Goal: Task Accomplishment & Management: Use online tool/utility

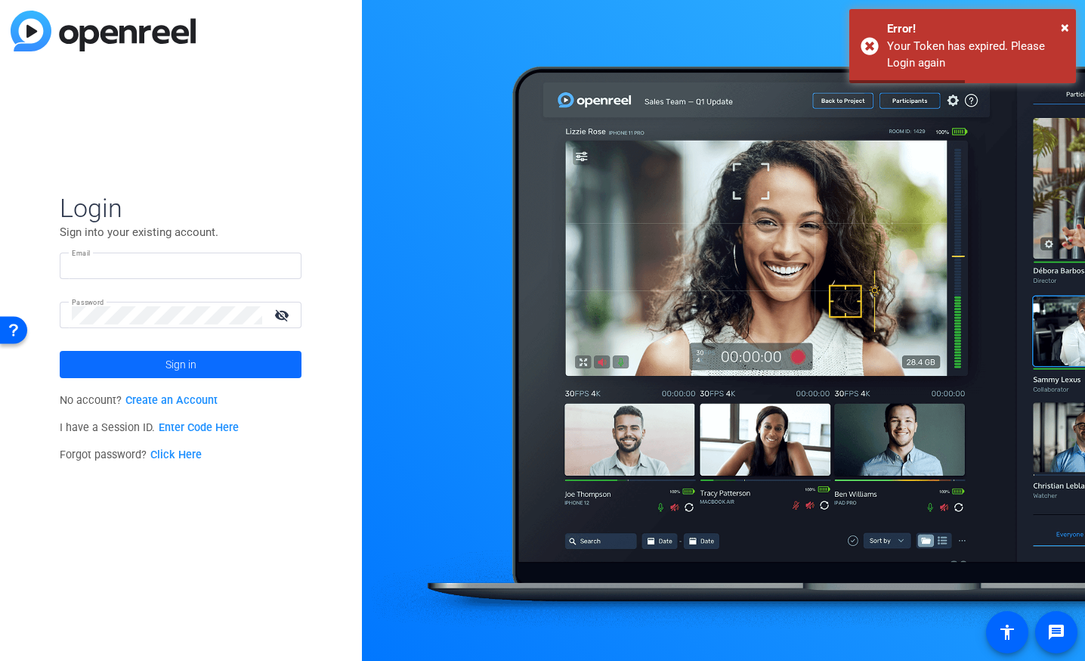
type input "[EMAIL_ADDRESS][DOMAIN_NAME]"
click at [194, 373] on span "Sign in" at bounding box center [181, 364] width 31 height 38
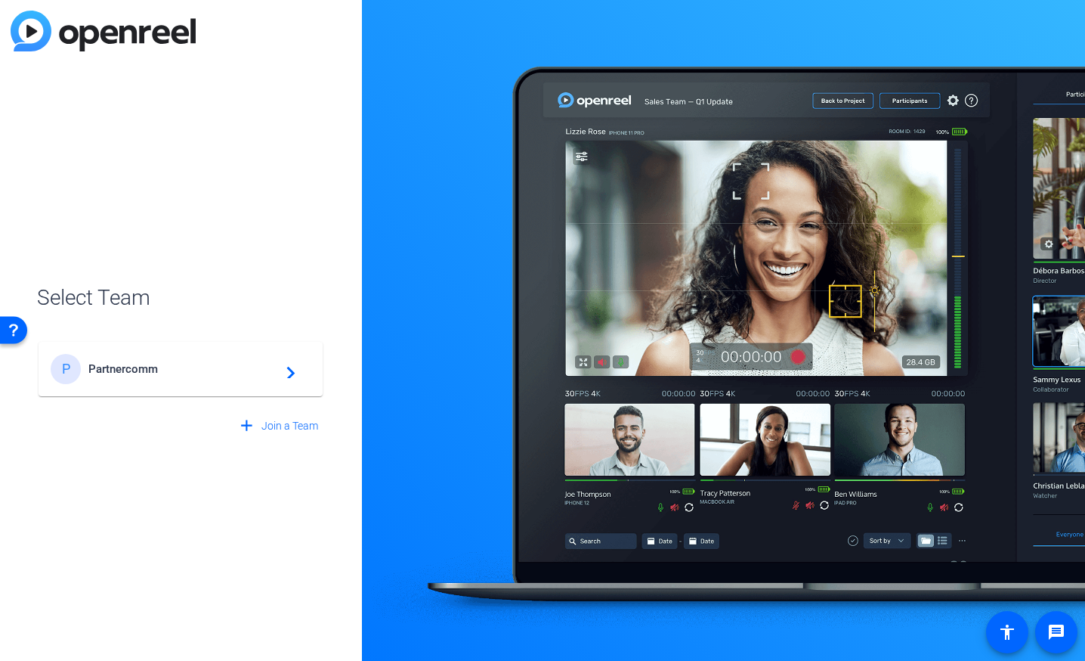
click at [207, 359] on div "P Partnercomm navigate_next" at bounding box center [181, 369] width 260 height 30
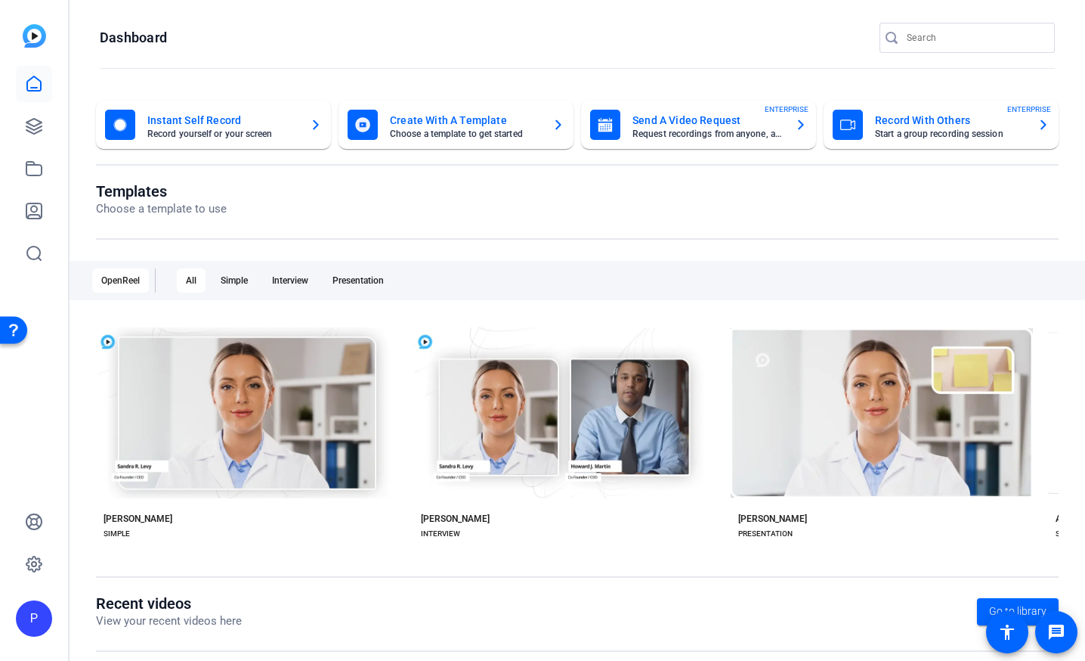
click at [721, 35] on openreel-page-title "Dashboard" at bounding box center [577, 38] width 955 height 30
click at [40, 132] on icon at bounding box center [34, 126] width 18 height 18
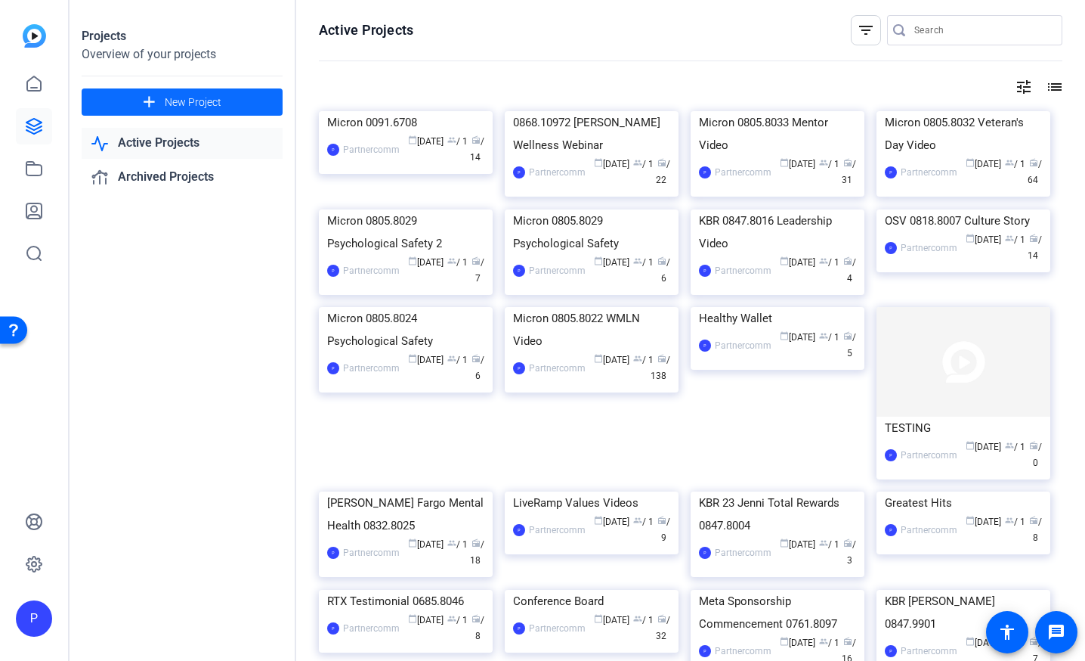
click at [198, 98] on span "New Project" at bounding box center [193, 102] width 57 height 16
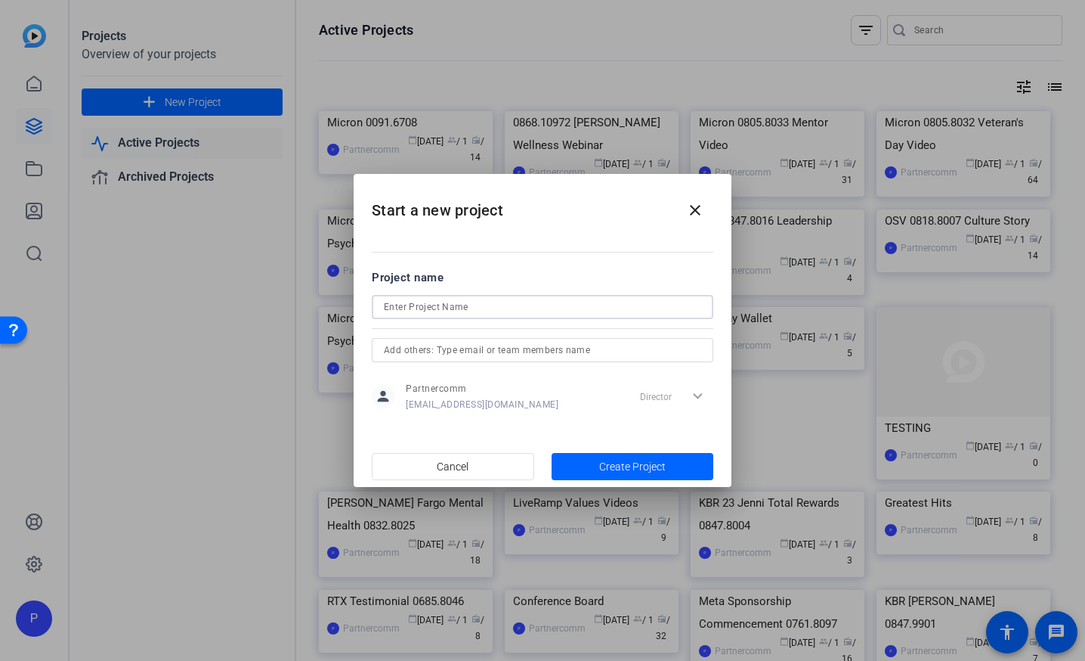
click at [454, 304] on input at bounding box center [542, 307] width 317 height 18
type input "OSV New Hire Welcome Video"
click at [642, 460] on span "Create Project" at bounding box center [632, 467] width 67 height 16
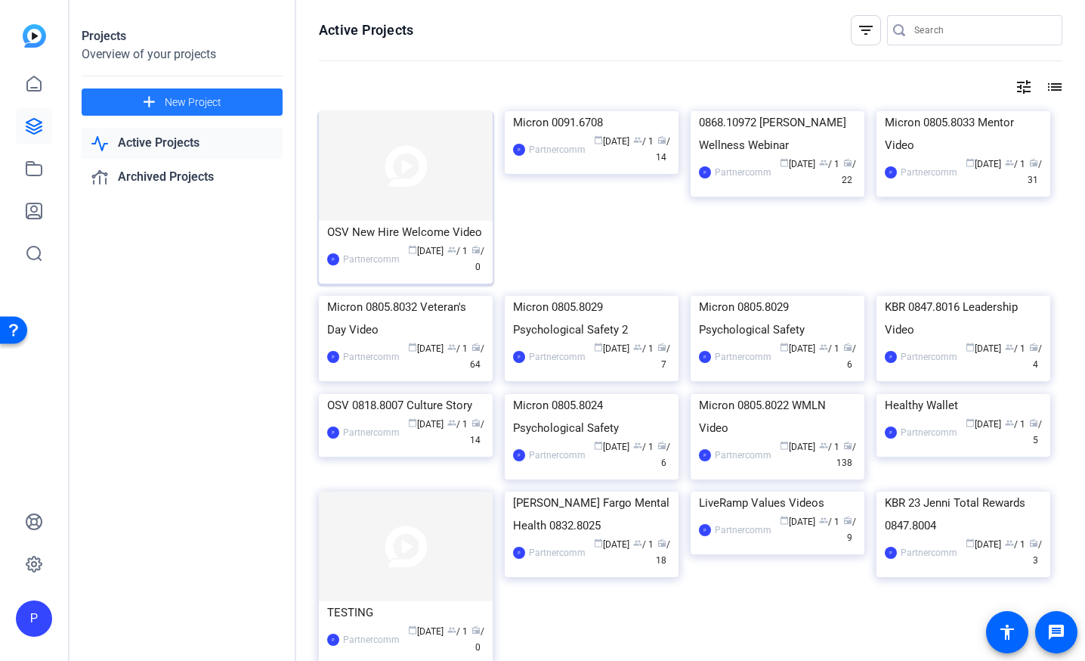
click at [417, 226] on div "OSV New Hire Welcome Video" at bounding box center [405, 232] width 157 height 23
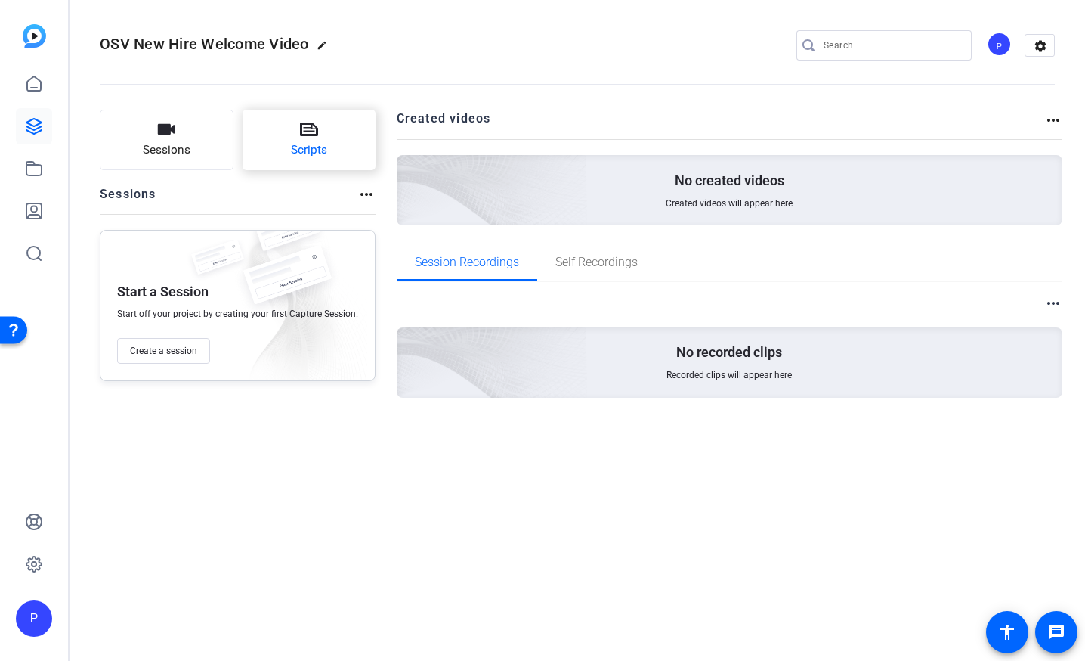
click at [340, 140] on button "Scripts" at bounding box center [310, 140] width 134 height 60
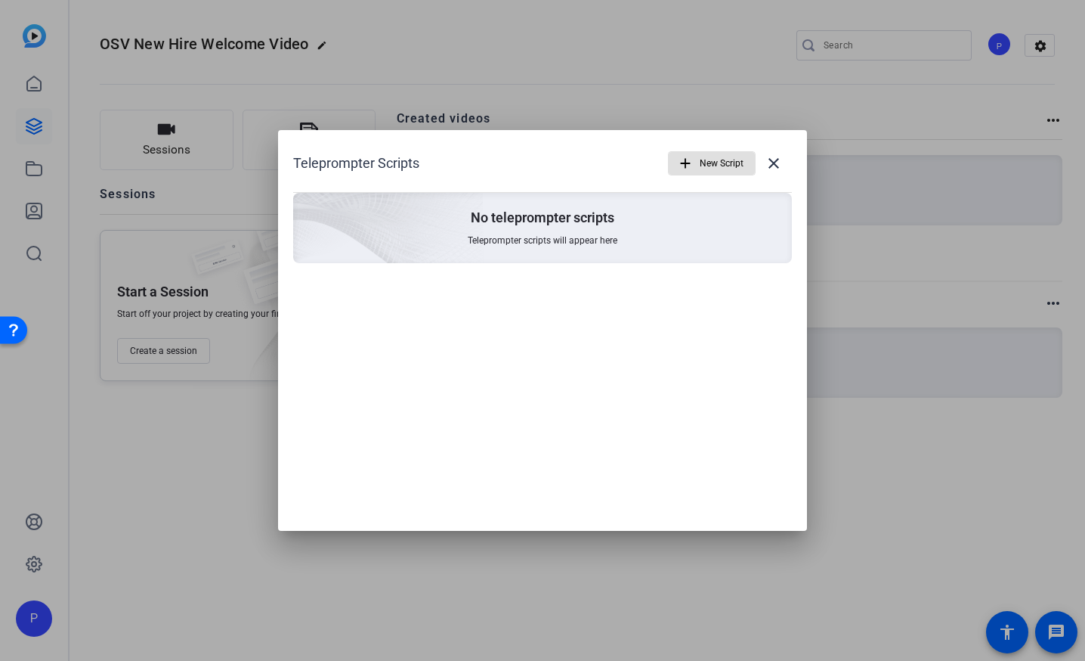
click at [683, 170] on mat-icon "add" at bounding box center [685, 163] width 17 height 17
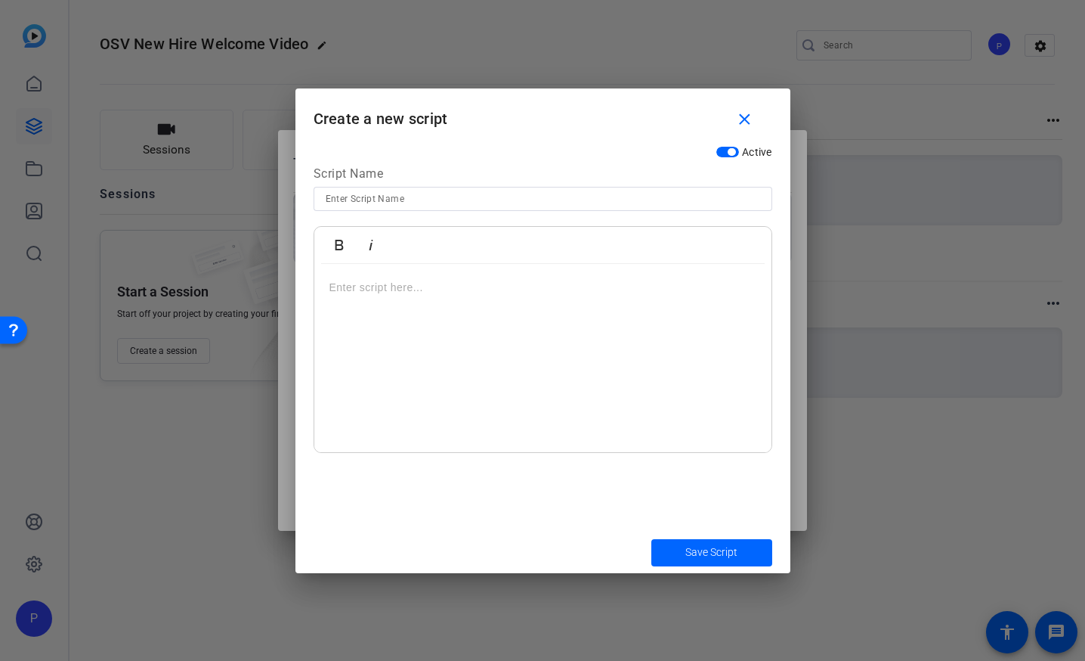
click at [414, 203] on input at bounding box center [543, 199] width 435 height 18
type input "New Hire Outline"
click at [571, 314] on div at bounding box center [542, 358] width 457 height 189
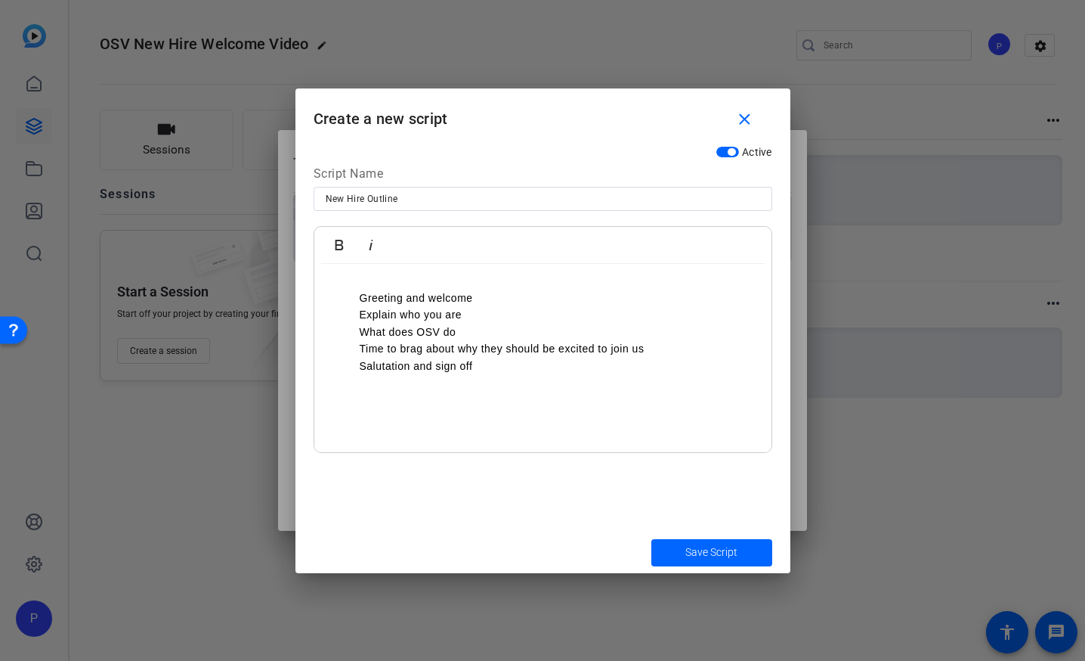
click at [358, 299] on ul "Greeting and welcome Explain who you are What does OSV do Time to brag about wh…" at bounding box center [543, 331] width 427 height 85
click at [361, 317] on li "Explain who you are" at bounding box center [558, 314] width 397 height 17
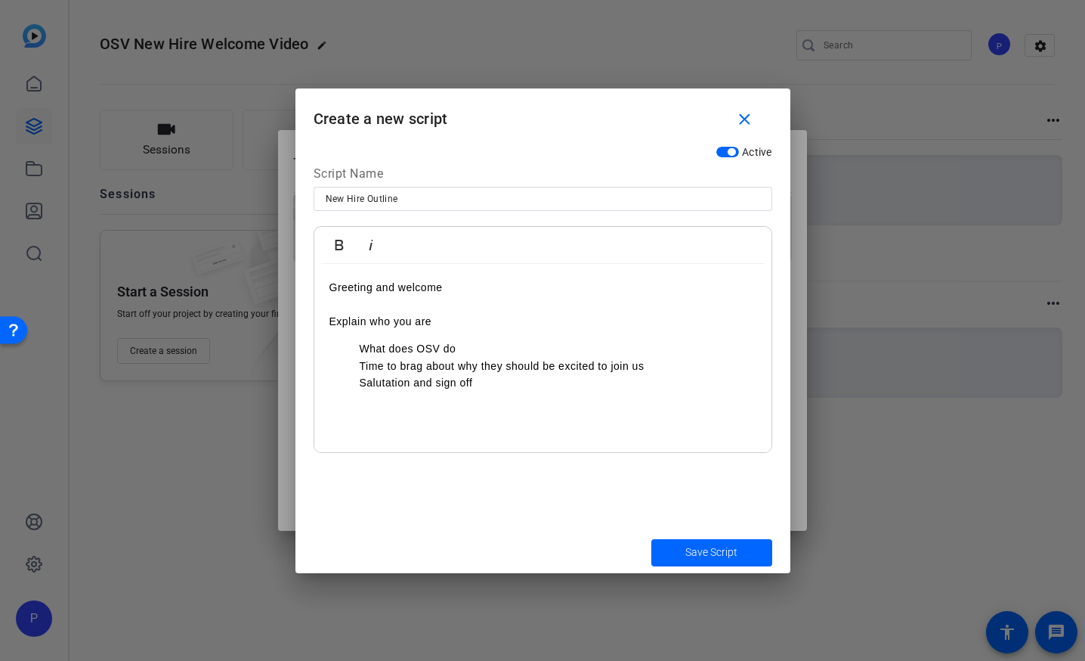
click at [355, 348] on ul "What does OSV do Time to brag about why they should be excited to join us Salut…" at bounding box center [543, 365] width 427 height 51
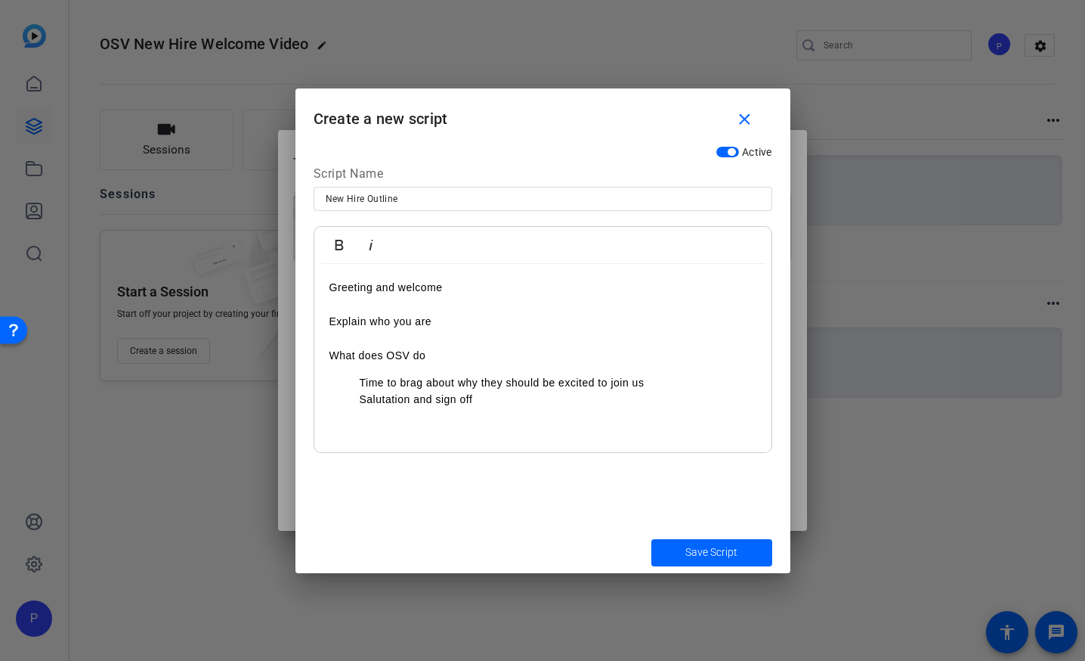
click at [360, 389] on li "Time to brag about why they should be excited to join us" at bounding box center [558, 382] width 397 height 17
click at [362, 417] on li "Salutation and sign off" at bounding box center [558, 416] width 397 height 17
click at [364, 323] on p "Explain who you are" at bounding box center [543, 321] width 427 height 17
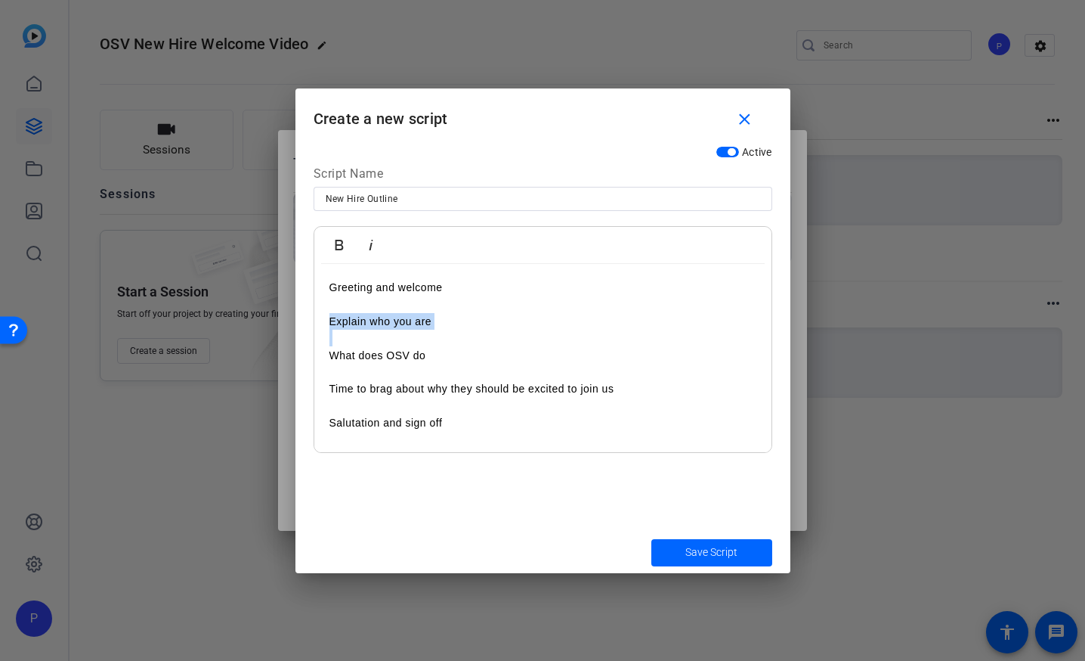
click at [364, 323] on p "Explain who you are" at bounding box center [543, 321] width 427 height 17
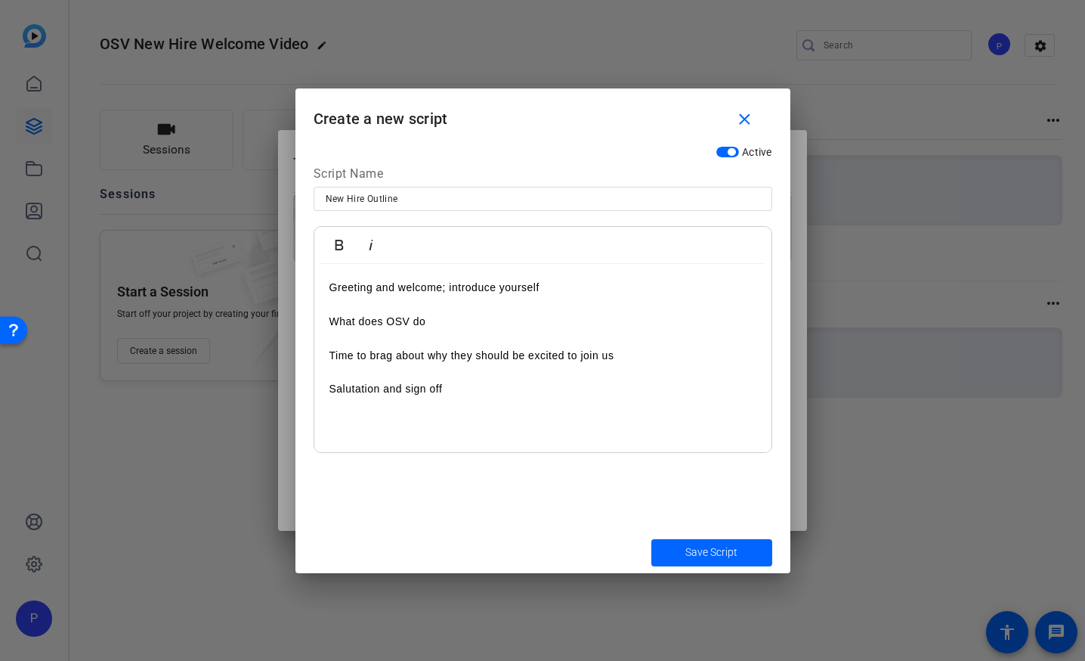
click at [439, 319] on p "What does OSV do" at bounding box center [543, 321] width 427 height 17
click at [407, 307] on p at bounding box center [543, 304] width 427 height 17
click at [330, 286] on p "Greeting and welcome; introduce yourself" at bounding box center [543, 287] width 427 height 17
click at [327, 323] on div "- Greeting and welcome; introduce yourself What does OSV do Time to brag about …" at bounding box center [542, 358] width 457 height 189
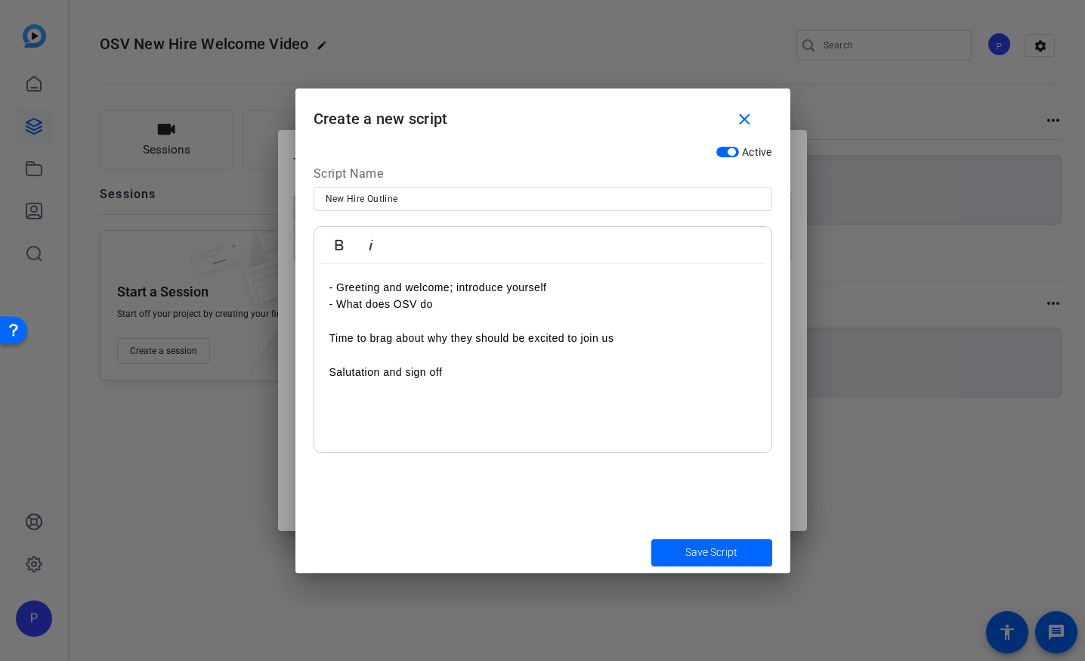
click at [458, 305] on p "- What does OSV do" at bounding box center [543, 304] width 427 height 17
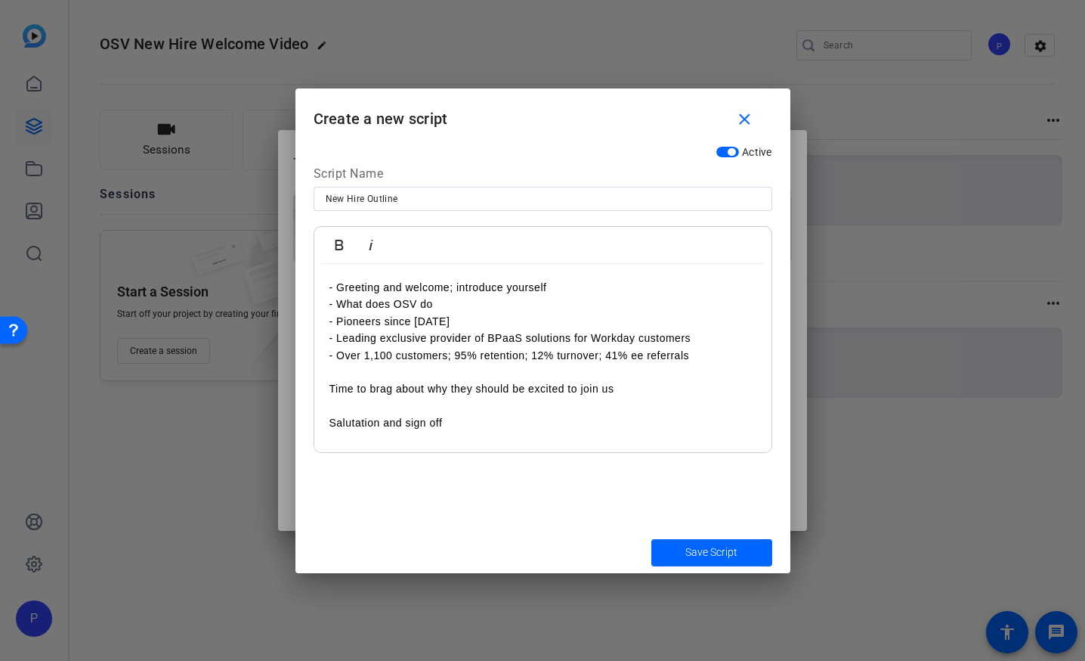
click at [572, 358] on p "- Over 1,100 customers; 95% retention; 12% turnover; 41% ee referrals" at bounding box center [543, 355] width 427 height 17
click at [571, 358] on p "- Over 1,100 customers; 95% retention; 12% turnover; 41% ee referrals" at bounding box center [543, 355] width 427 height 17
click at [558, 364] on p at bounding box center [543, 372] width 427 height 17
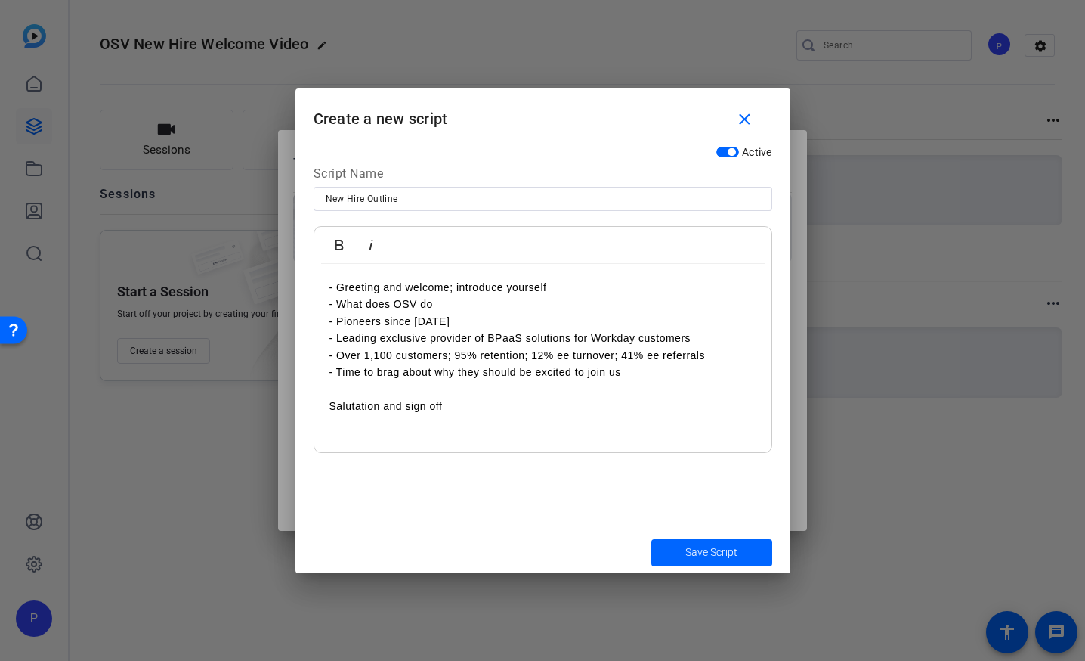
click at [470, 373] on p "- Time to brag about why they should be excited to join us" at bounding box center [543, 372] width 427 height 17
drag, startPoint x: 439, startPoint y: 370, endPoint x: 338, endPoint y: 369, distance: 101.3
click at [338, 369] on p "- Time to brag about why they should be excited to join us" at bounding box center [543, 372] width 427 height 17
click at [372, 371] on p "- Why they should be excited to join us" at bounding box center [543, 372] width 427 height 17
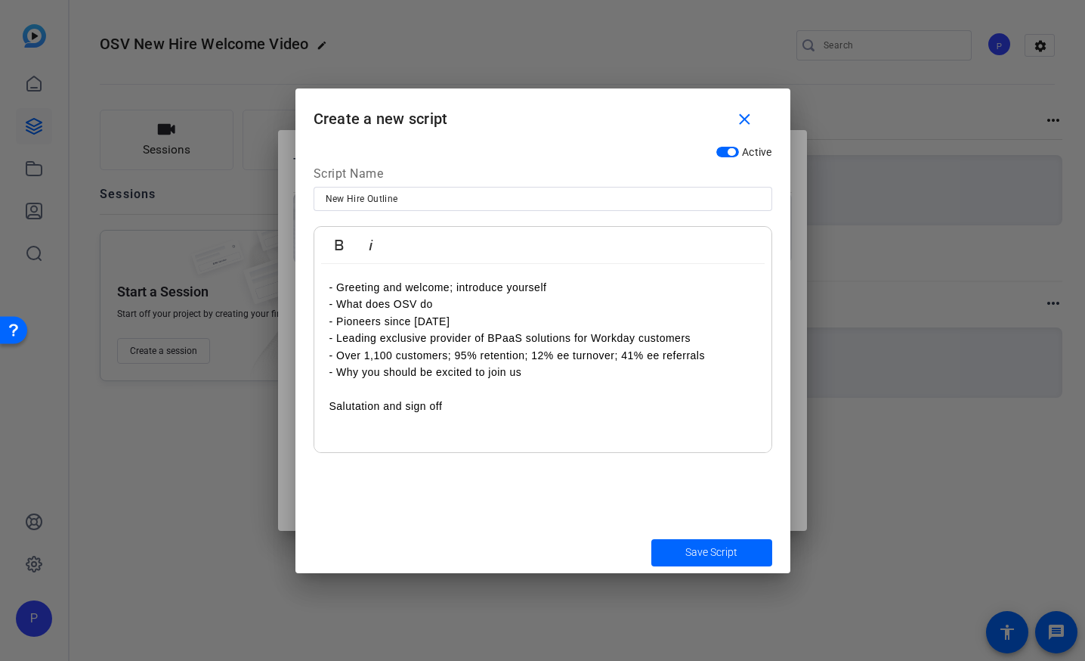
click at [330, 404] on p "Salutation and sign off" at bounding box center [543, 406] width 427 height 17
click at [728, 551] on span "Save Script" at bounding box center [712, 552] width 52 height 16
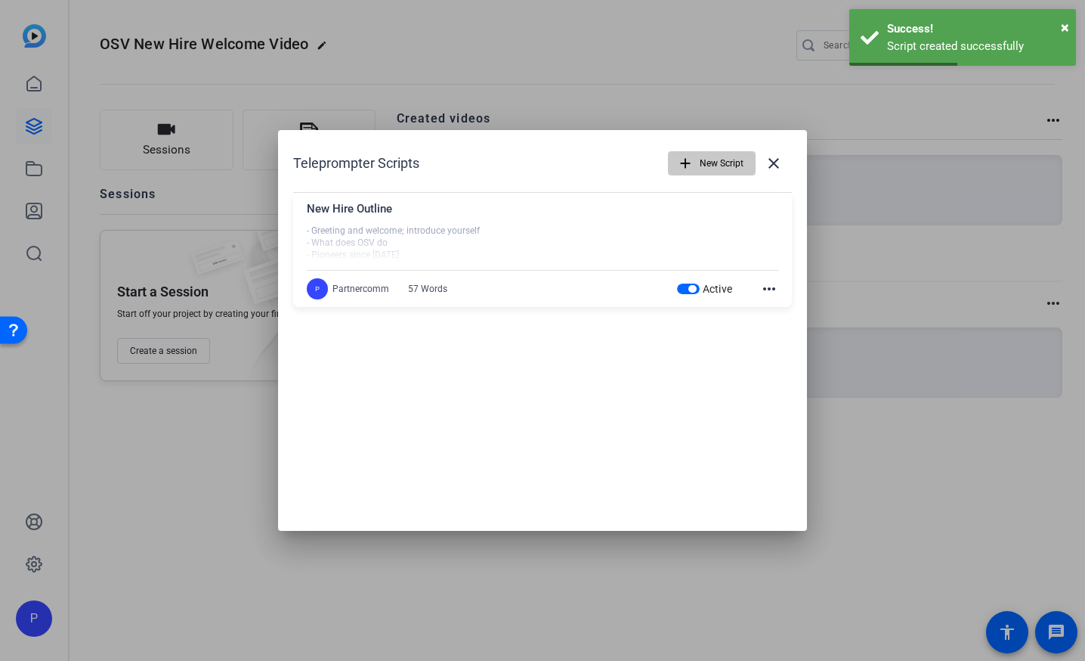
click at [718, 167] on span "New Script" at bounding box center [722, 163] width 44 height 29
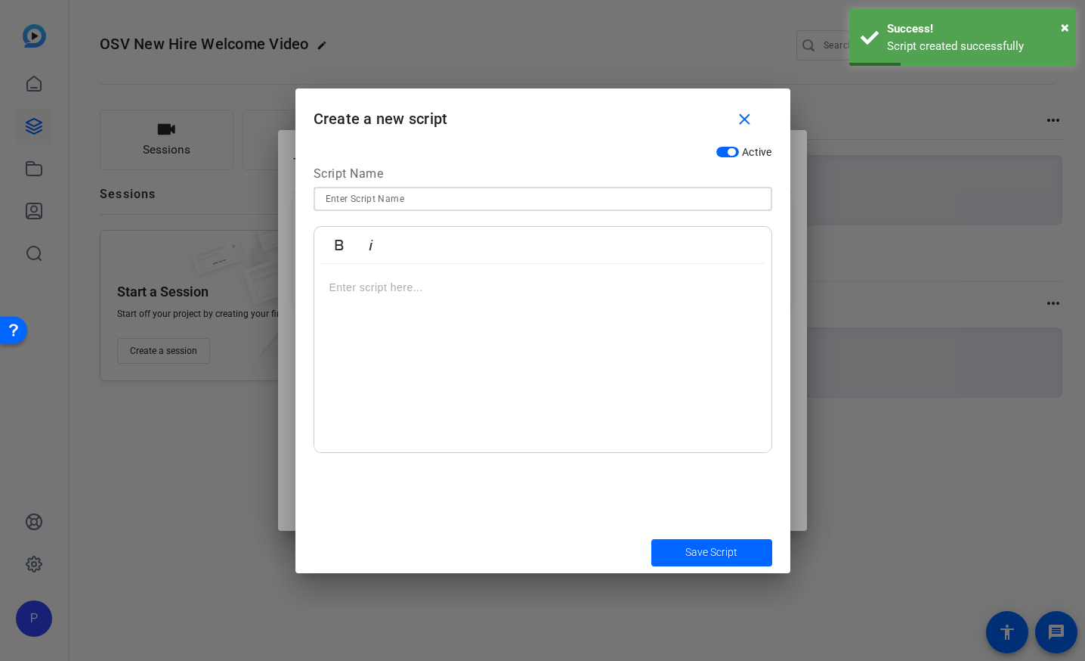
click at [441, 199] on input at bounding box center [543, 199] width 435 height 18
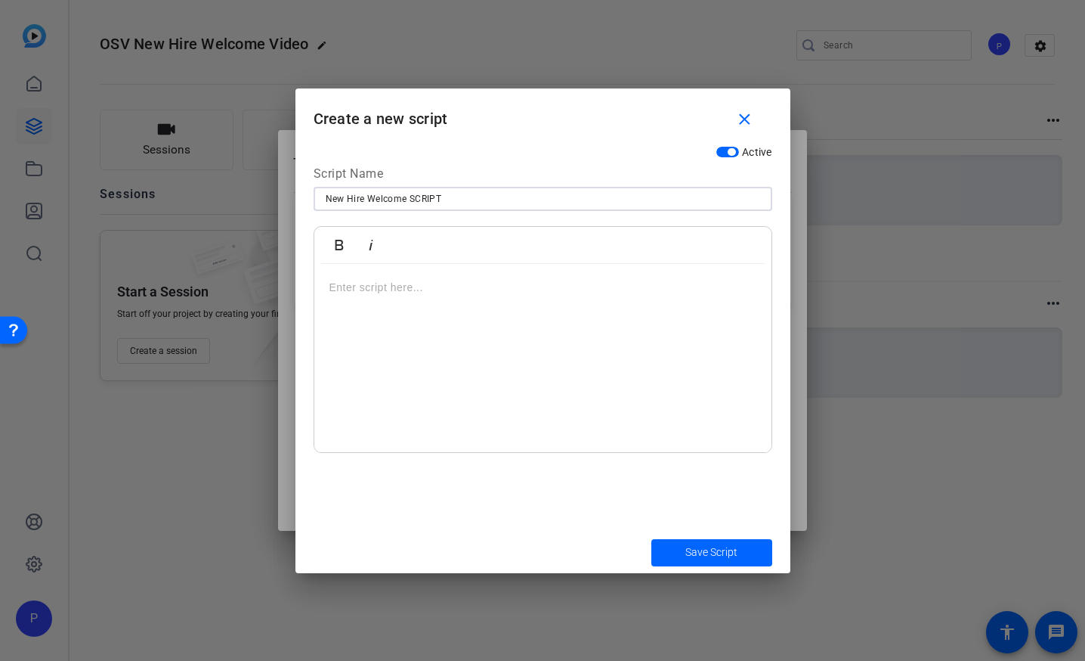
type input "New Hire Welcome SCRIPT"
click at [447, 338] on div at bounding box center [542, 358] width 457 height 189
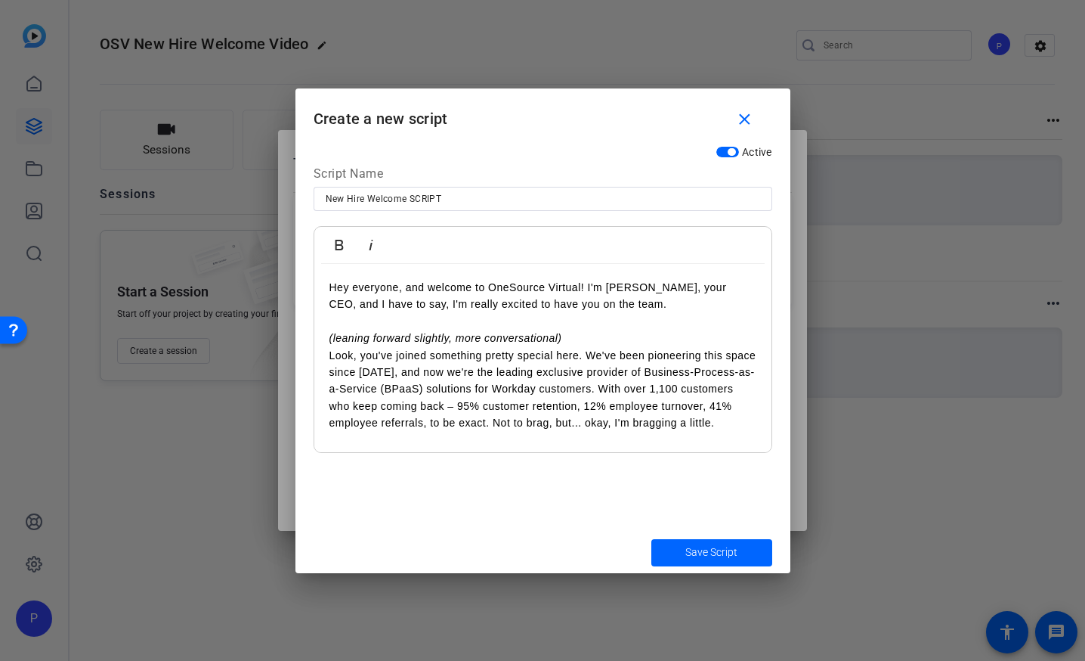
click at [429, 325] on p "(leaning forward slightly, more conversational)" at bounding box center [543, 330] width 427 height 34
click at [431, 336] on em "(leaning forward slightly, more conversational)" at bounding box center [446, 338] width 233 height 12
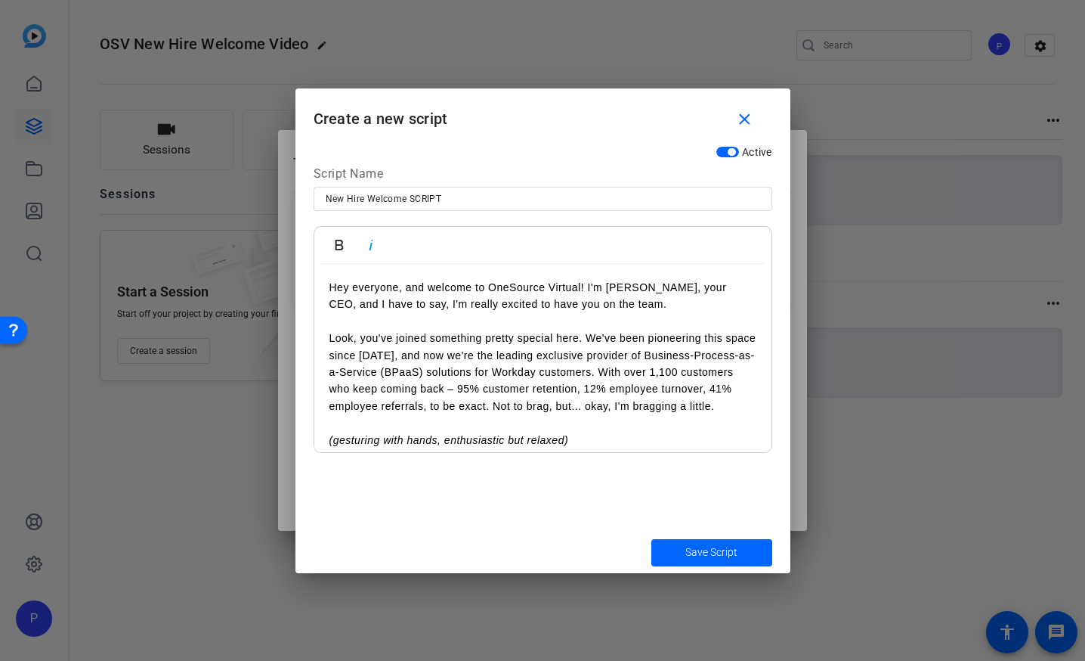
click at [364, 443] on em "(gesturing with hands, enthusiastic but relaxed)" at bounding box center [450, 440] width 240 height 12
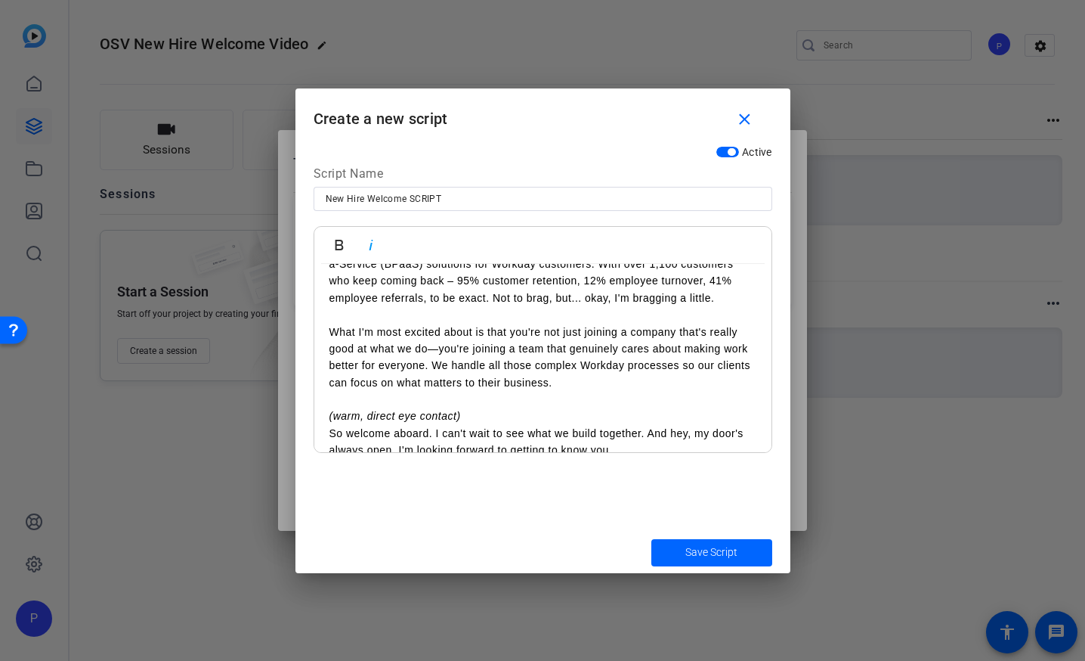
scroll to position [173, 0]
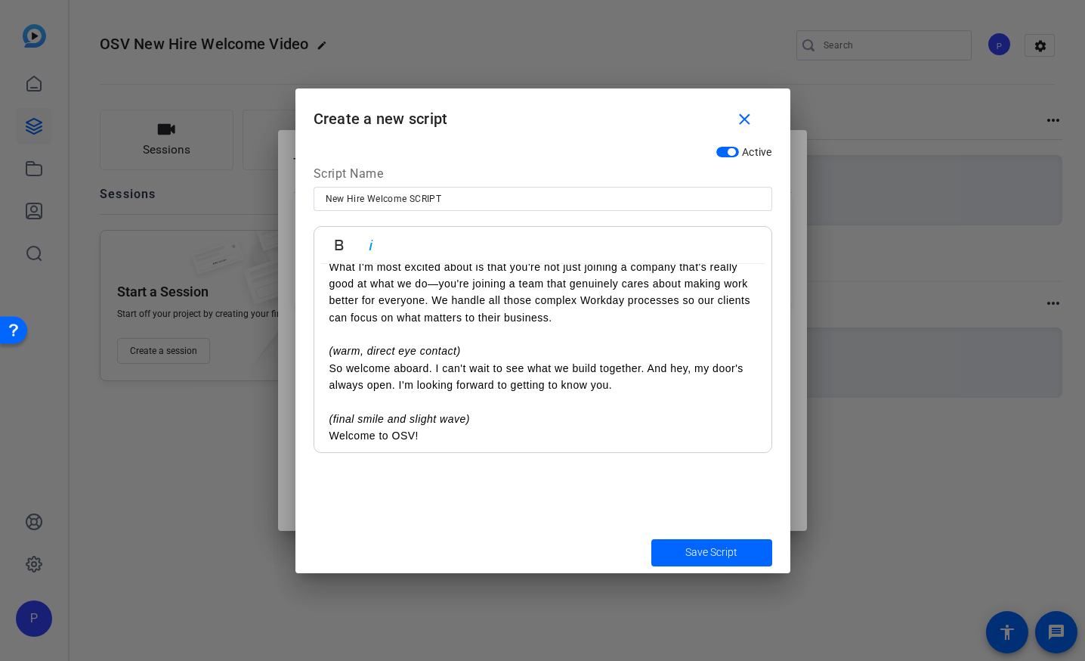
click at [382, 351] on em "(warm, direct eye contact)" at bounding box center [396, 351] width 132 height 12
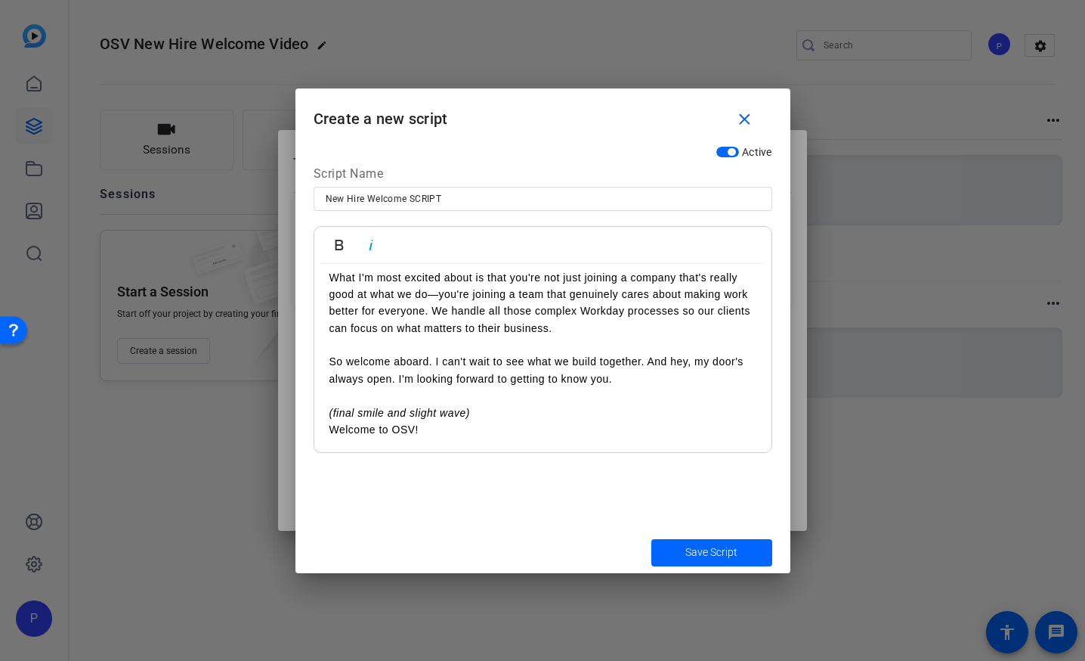
scroll to position [163, 0]
click at [380, 409] on em "(final smile and slight wave)" at bounding box center [400, 413] width 141 height 12
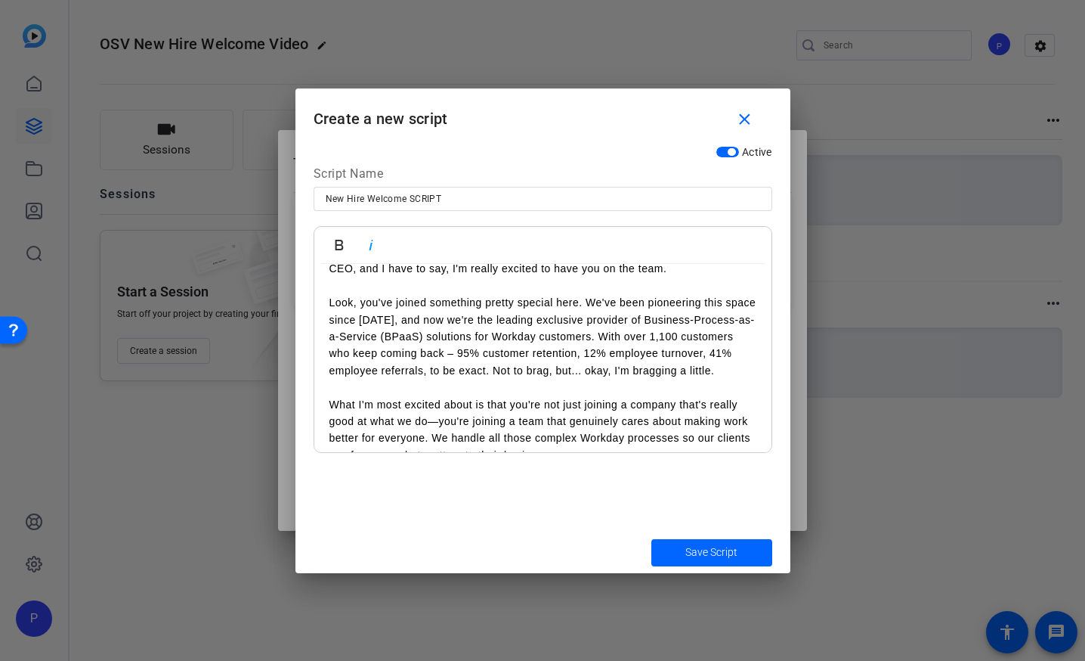
scroll to position [0, 0]
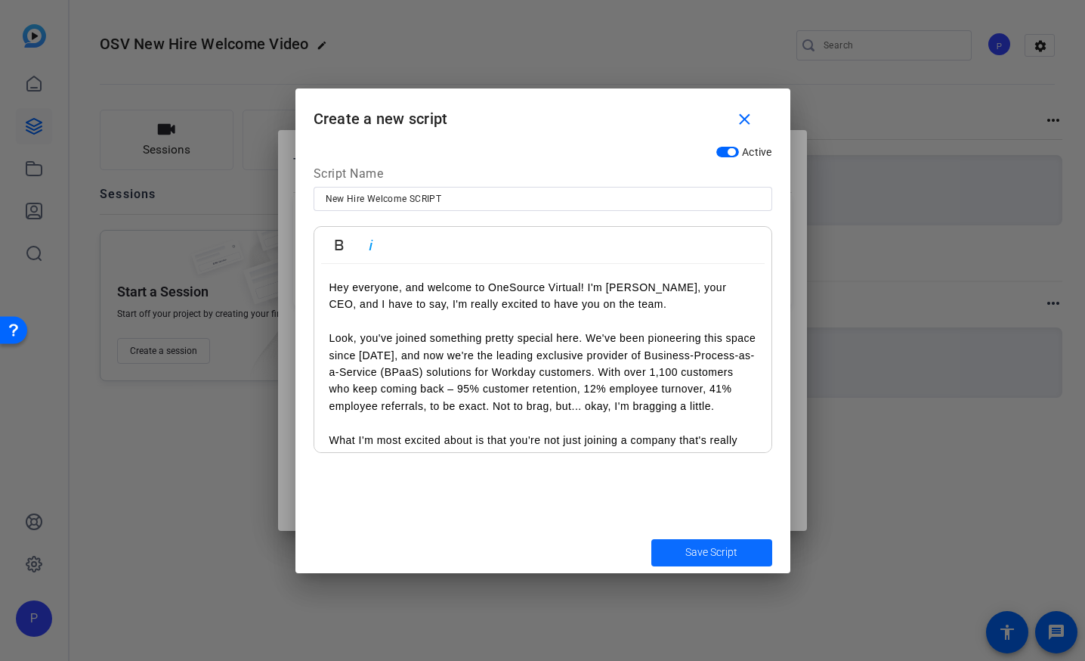
click at [708, 551] on span "Save Script" at bounding box center [712, 552] width 52 height 16
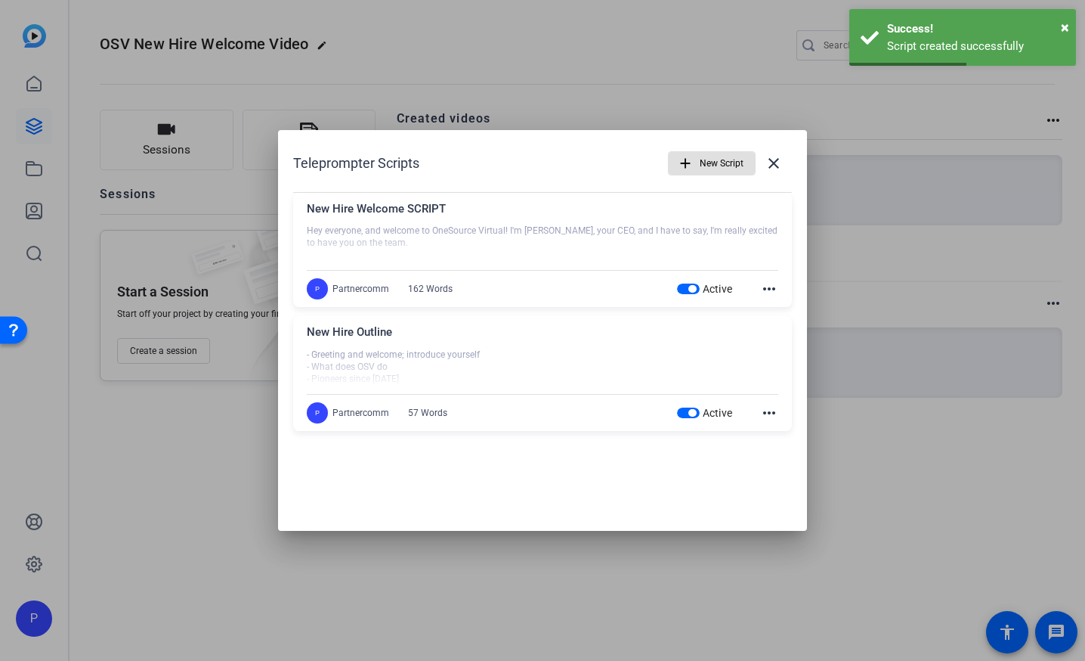
click at [766, 410] on mat-icon "more_horiz" at bounding box center [769, 413] width 18 height 18
click at [780, 428] on span "Edit" at bounding box center [802, 435] width 60 height 18
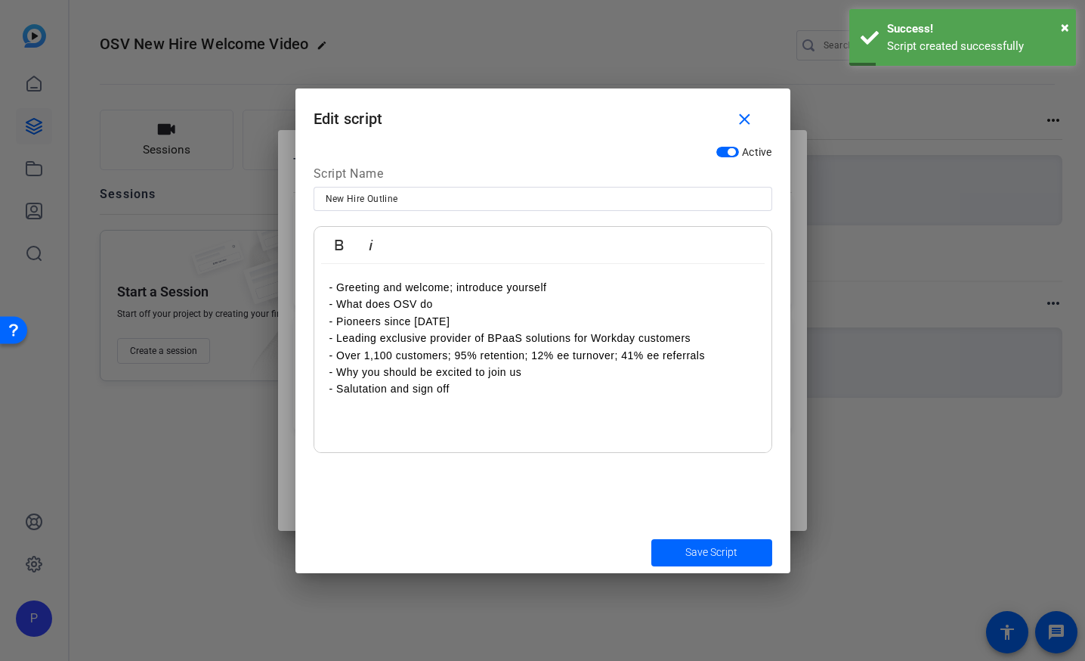
click at [377, 193] on input "New Hire Outline" at bounding box center [543, 199] width 435 height 18
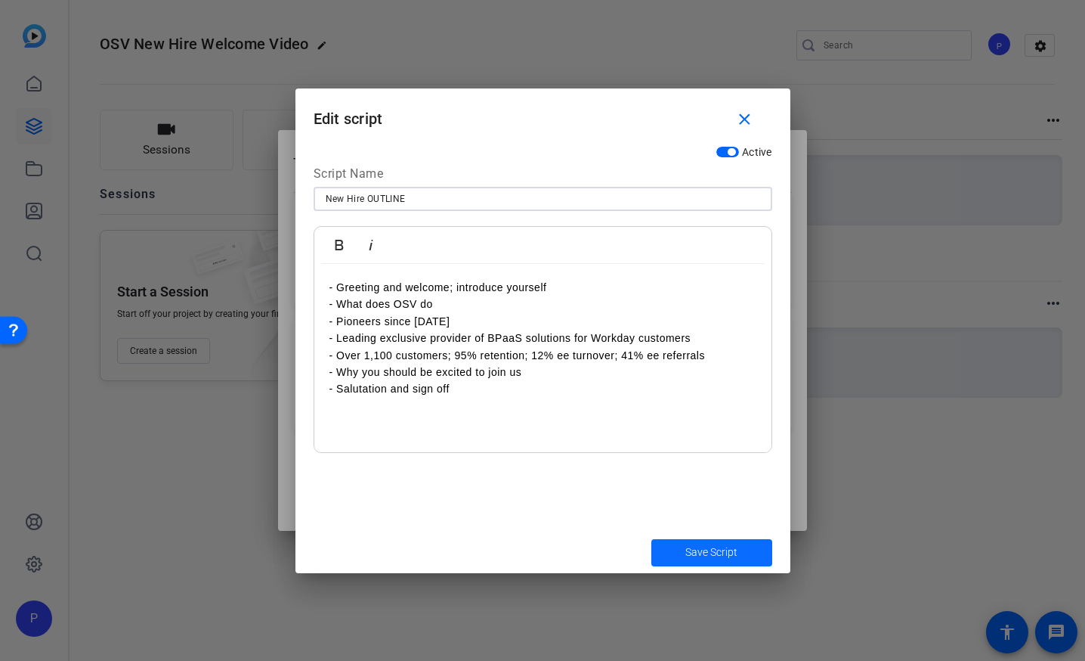
type input "New Hire OUTLINE"
click at [710, 544] on span "Save Script" at bounding box center [712, 552] width 52 height 16
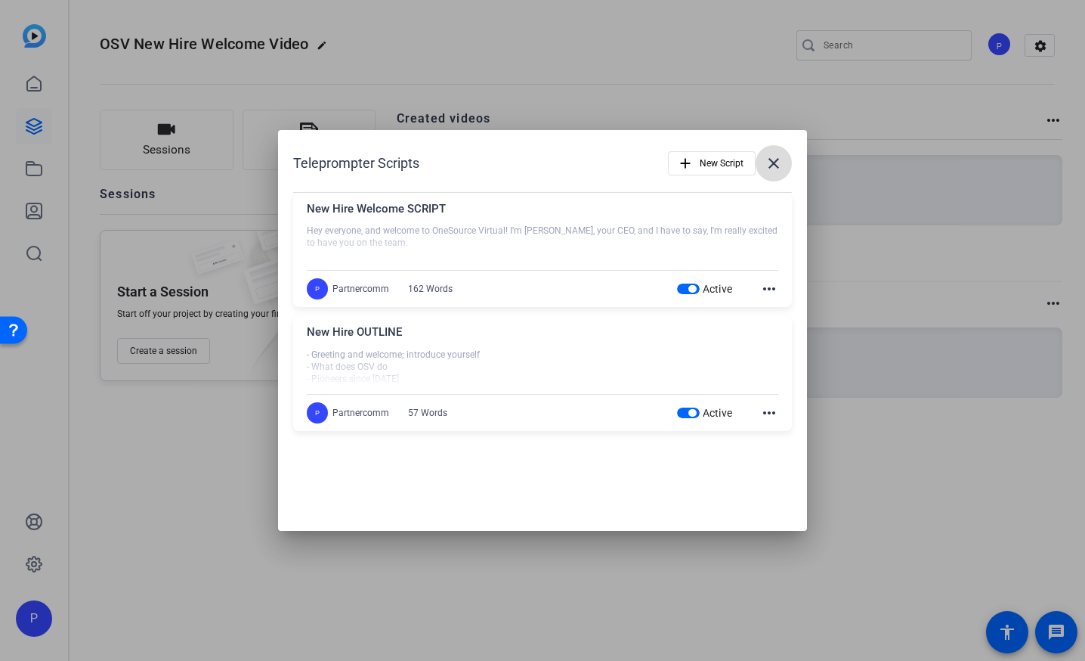
click at [776, 162] on mat-icon "close" at bounding box center [774, 163] width 18 height 18
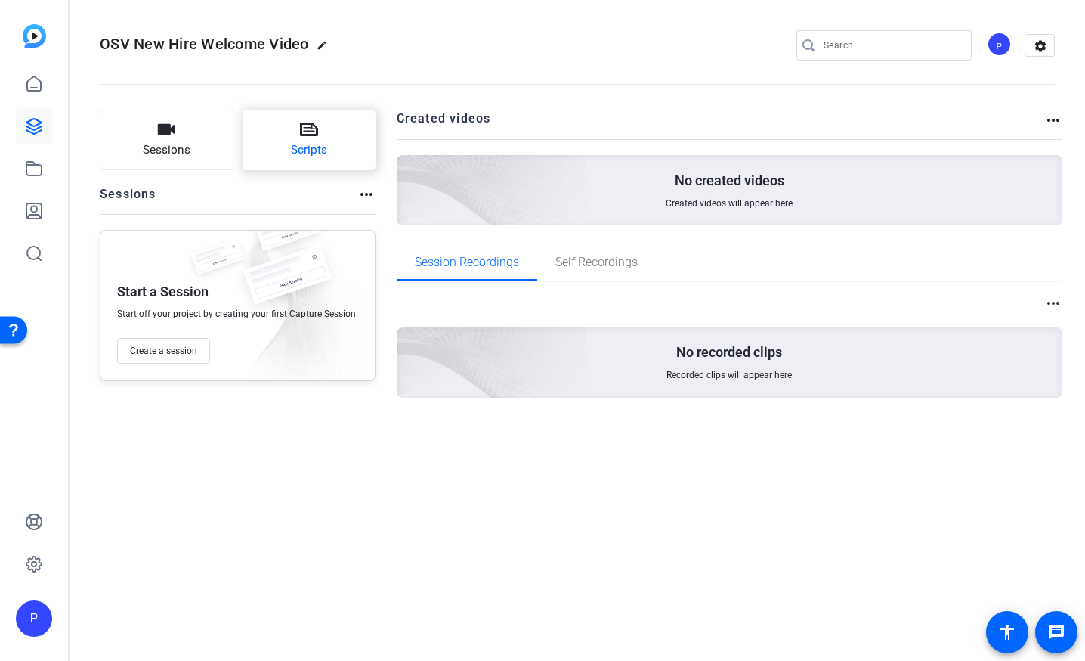
click at [299, 149] on span "Scripts" at bounding box center [309, 149] width 36 height 17
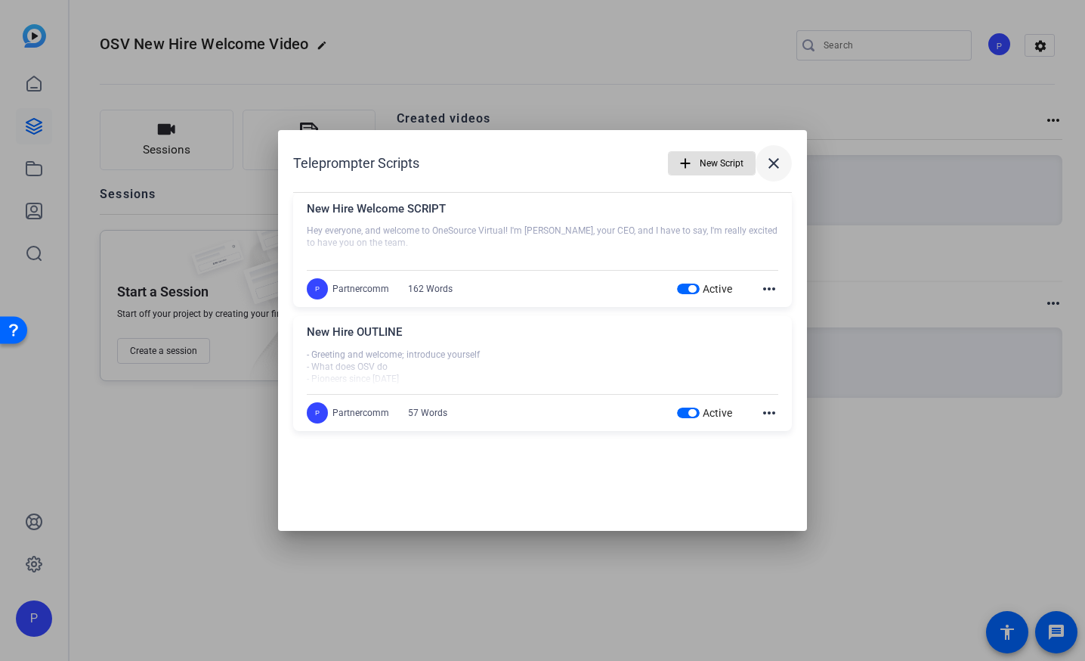
click at [781, 159] on mat-icon "close" at bounding box center [774, 163] width 18 height 18
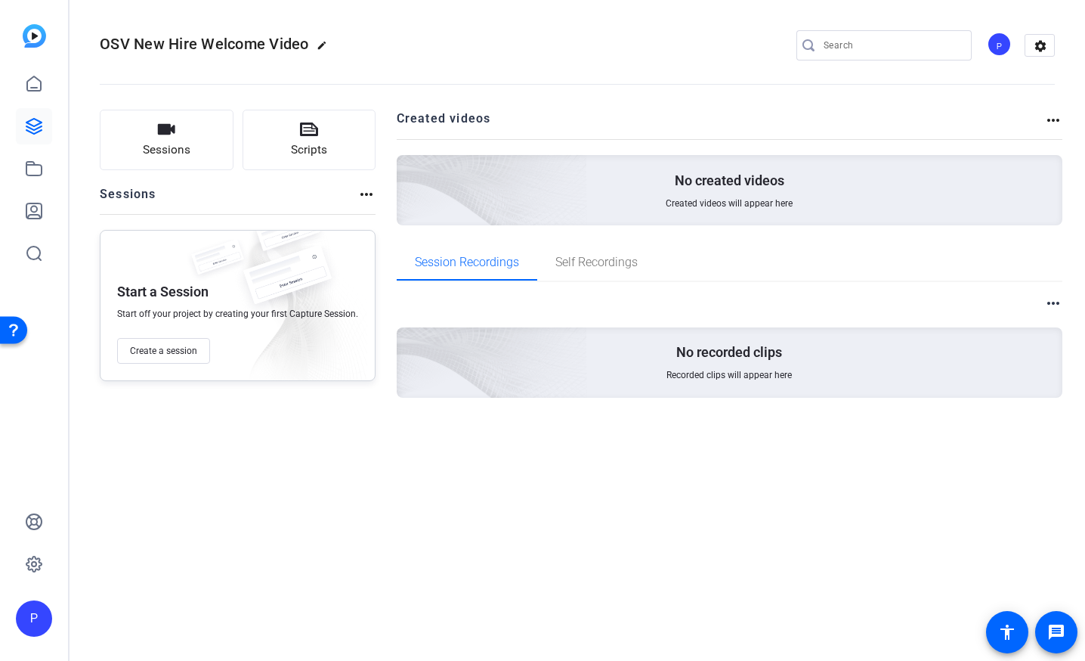
click at [526, 66] on openreel-divider-bar at bounding box center [577, 80] width 955 height 46
click at [31, 122] on icon at bounding box center [34, 126] width 18 height 18
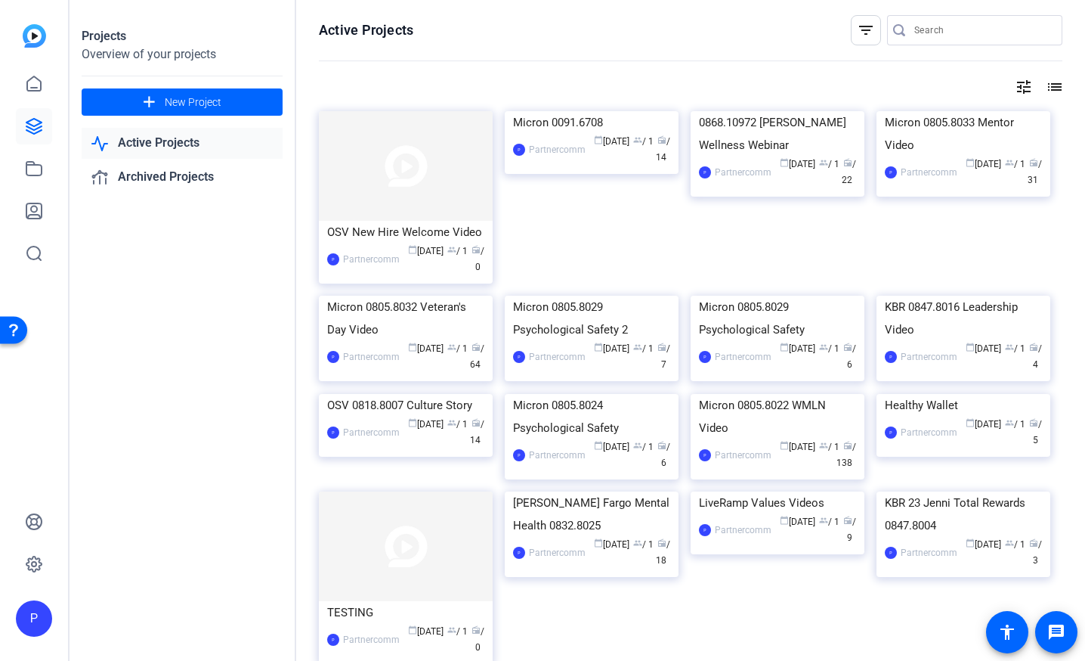
click at [511, 61] on openreel-divider-bar at bounding box center [691, 61] width 744 height 33
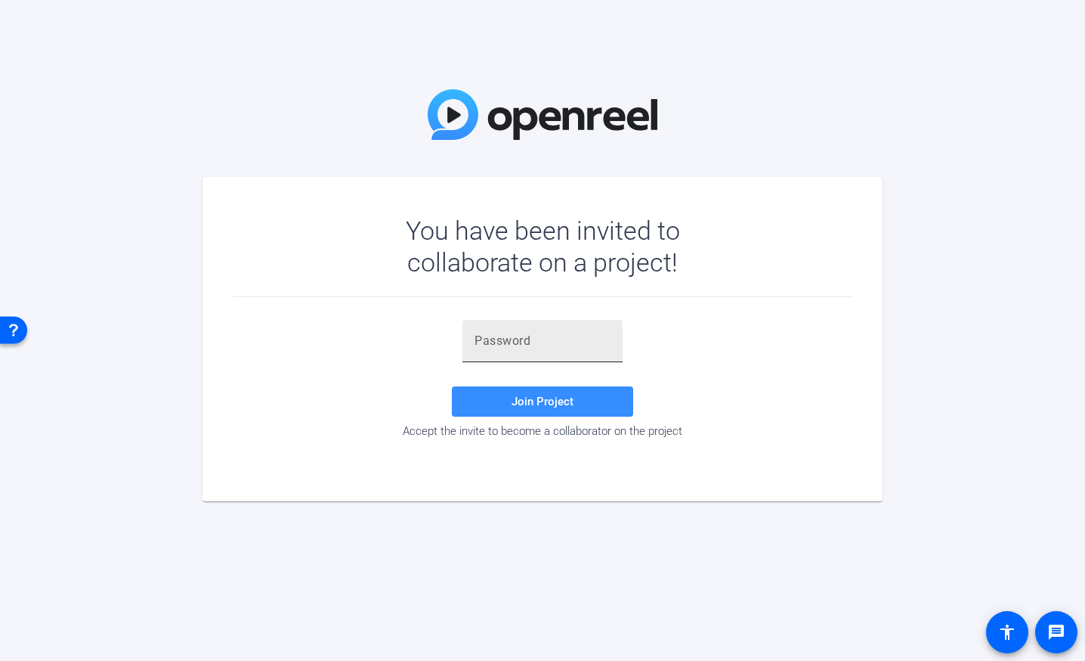
click at [535, 340] on input "text" at bounding box center [543, 341] width 136 height 18
paste input "H1Ft8,"
type input "H1Ft8,"
click at [547, 395] on span "Join Project" at bounding box center [543, 402] width 62 height 14
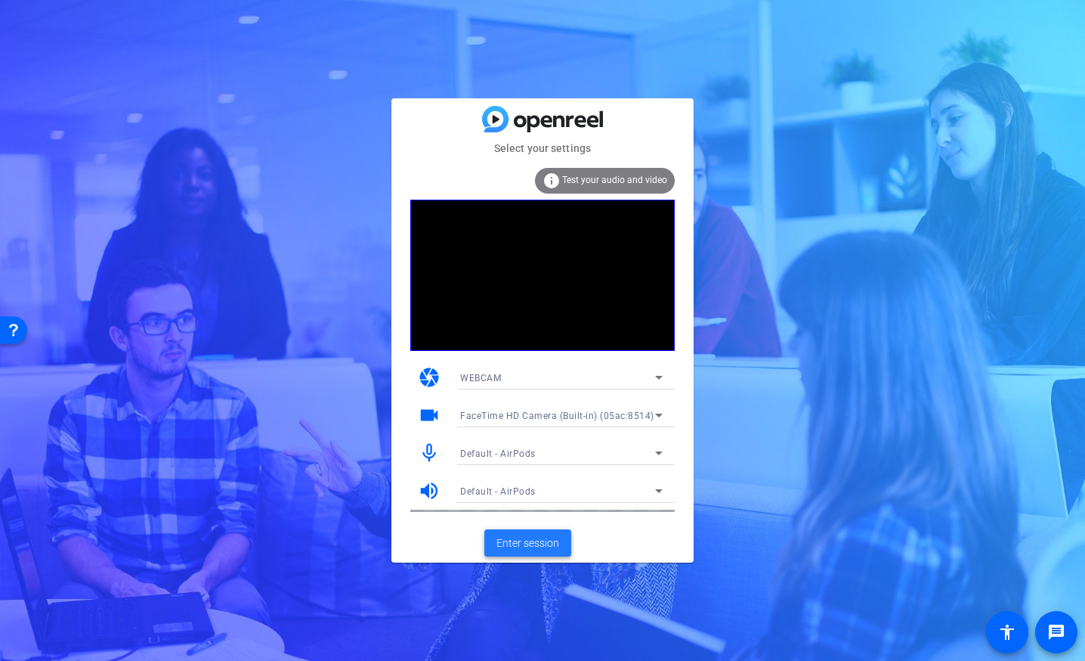
click at [537, 537] on span "Enter session" at bounding box center [528, 543] width 63 height 16
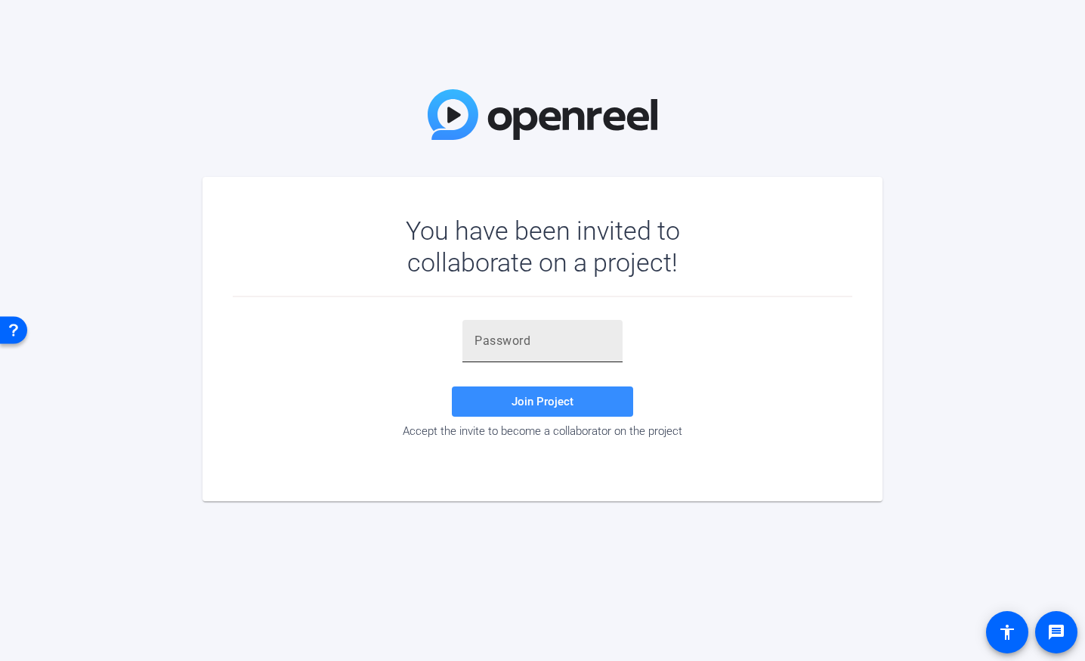
click at [578, 332] on input "text" at bounding box center [543, 341] width 136 height 18
paste input "H1Ft8,"
type input "H1Ft8,"
click at [593, 398] on span at bounding box center [542, 401] width 181 height 36
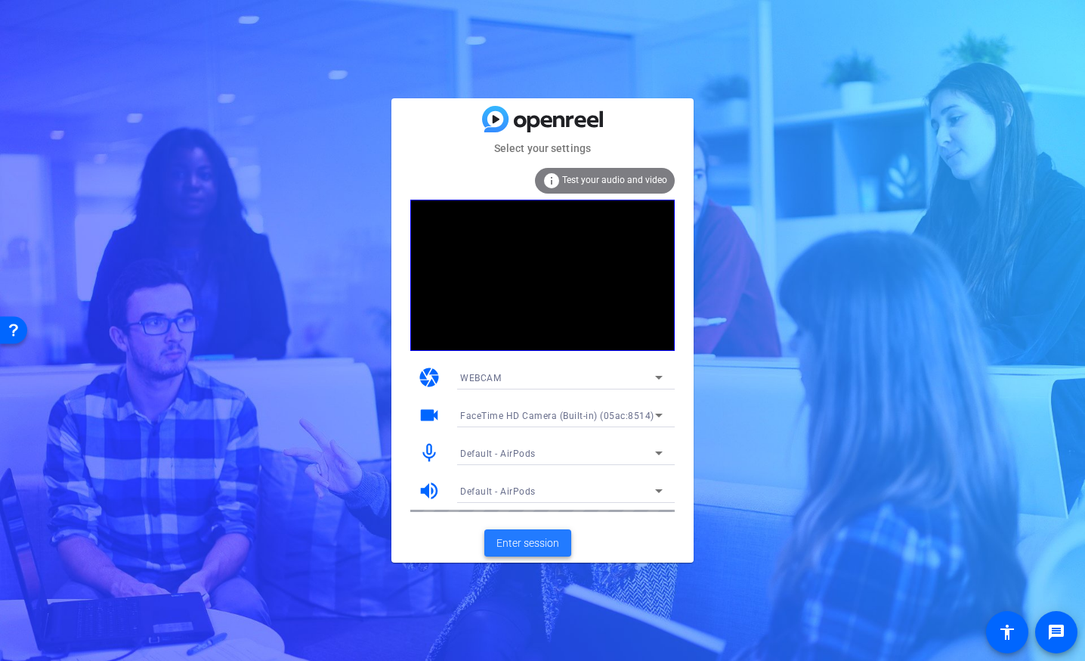
click at [545, 539] on span "Enter session" at bounding box center [528, 543] width 63 height 16
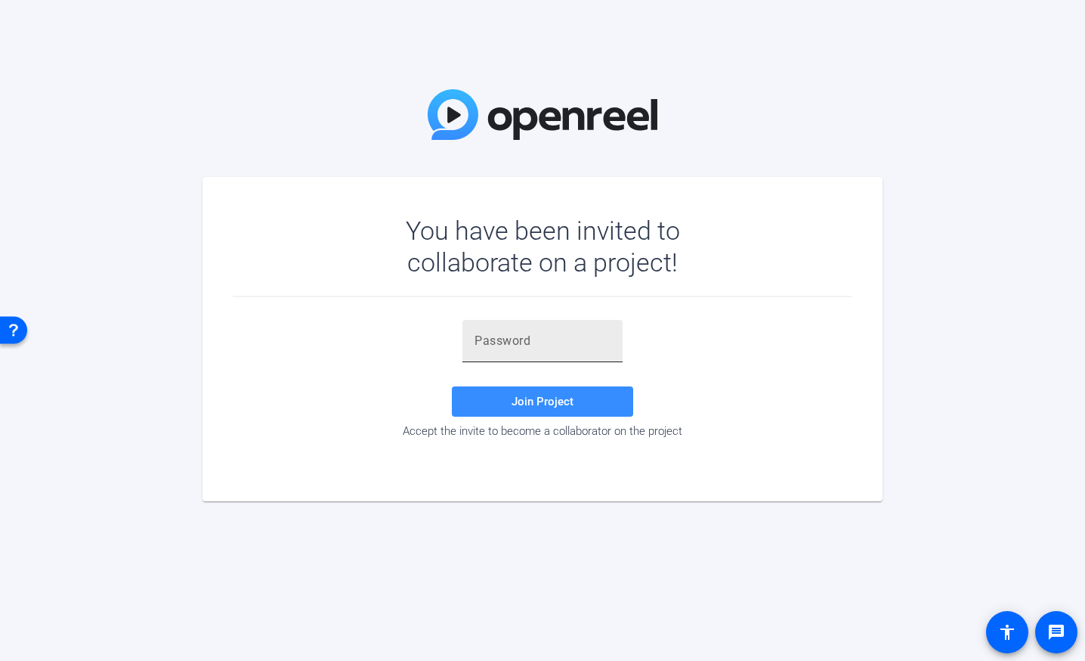
click at [509, 340] on input "text" at bounding box center [543, 341] width 136 height 18
paste input "H1Ft8,"
type input "H1Ft8,"
click at [540, 395] on span "Join Project" at bounding box center [543, 402] width 62 height 14
